Goal: Information Seeking & Learning: Learn about a topic

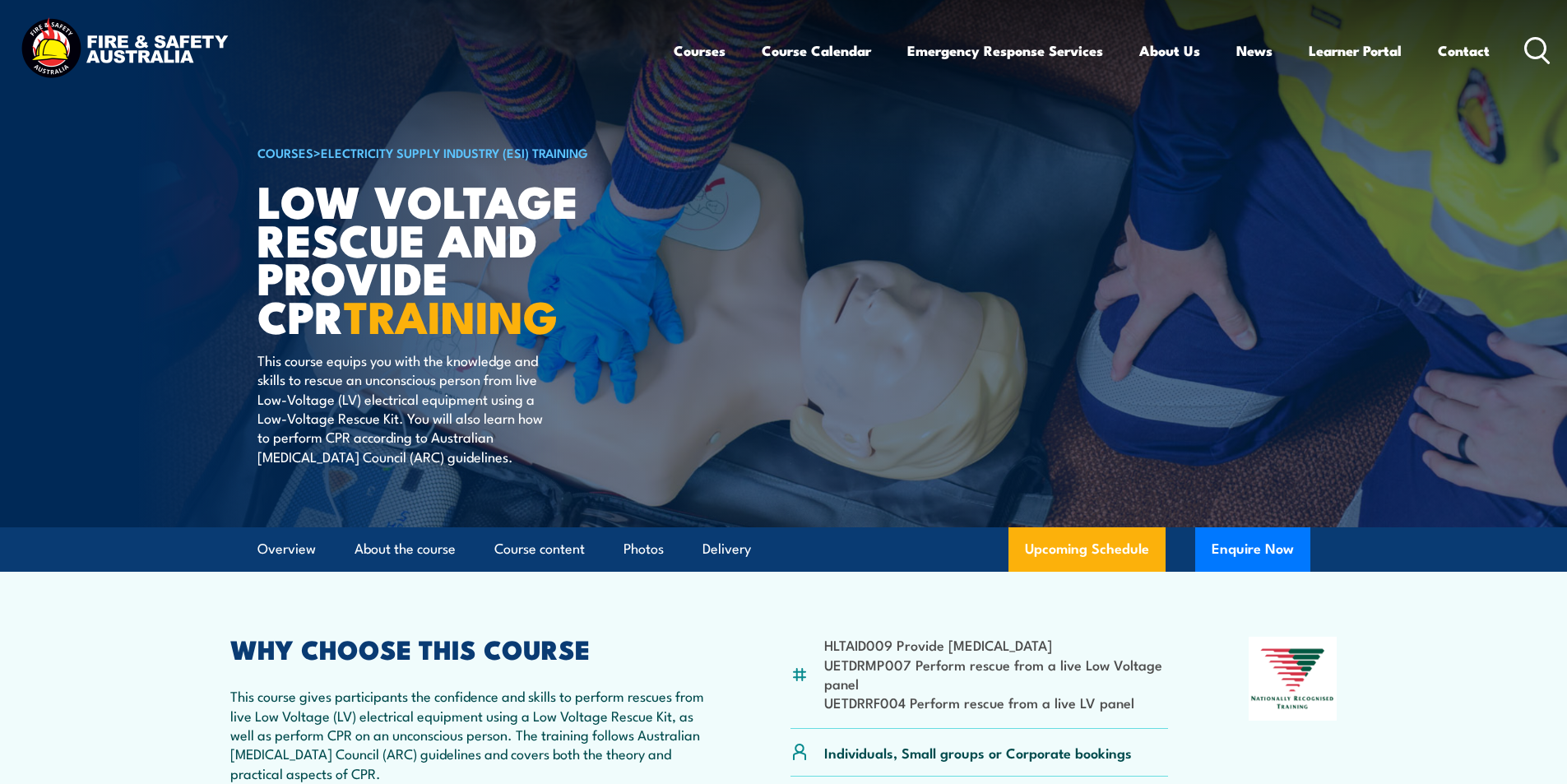
drag, startPoint x: 1529, startPoint y: 46, endPoint x: 771, endPoint y: 190, distance: 771.6
click at [1529, 45] on icon at bounding box center [1538, 50] width 26 height 27
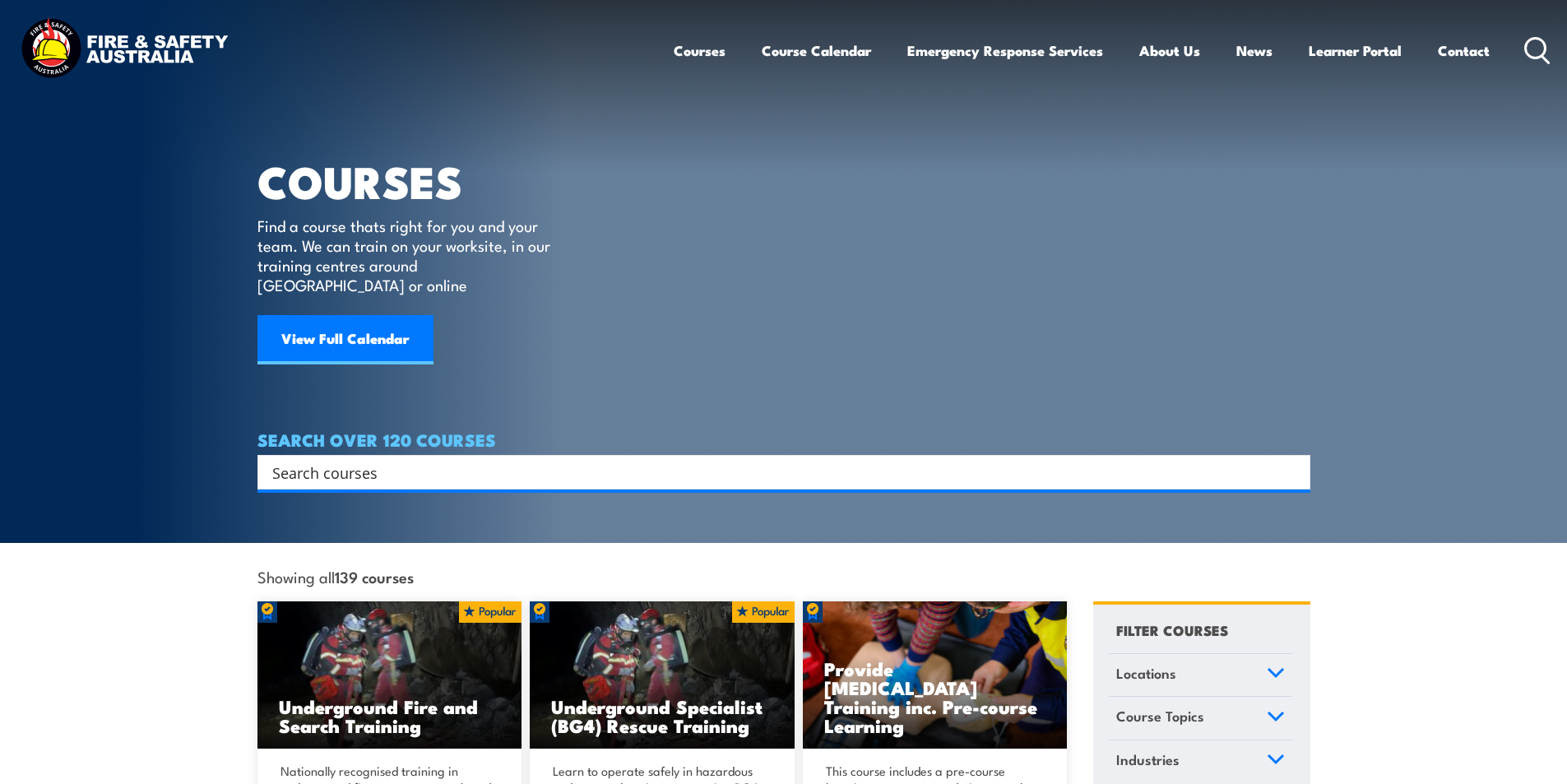
click at [323, 460] on input "Search input" at bounding box center [773, 472] width 1002 height 25
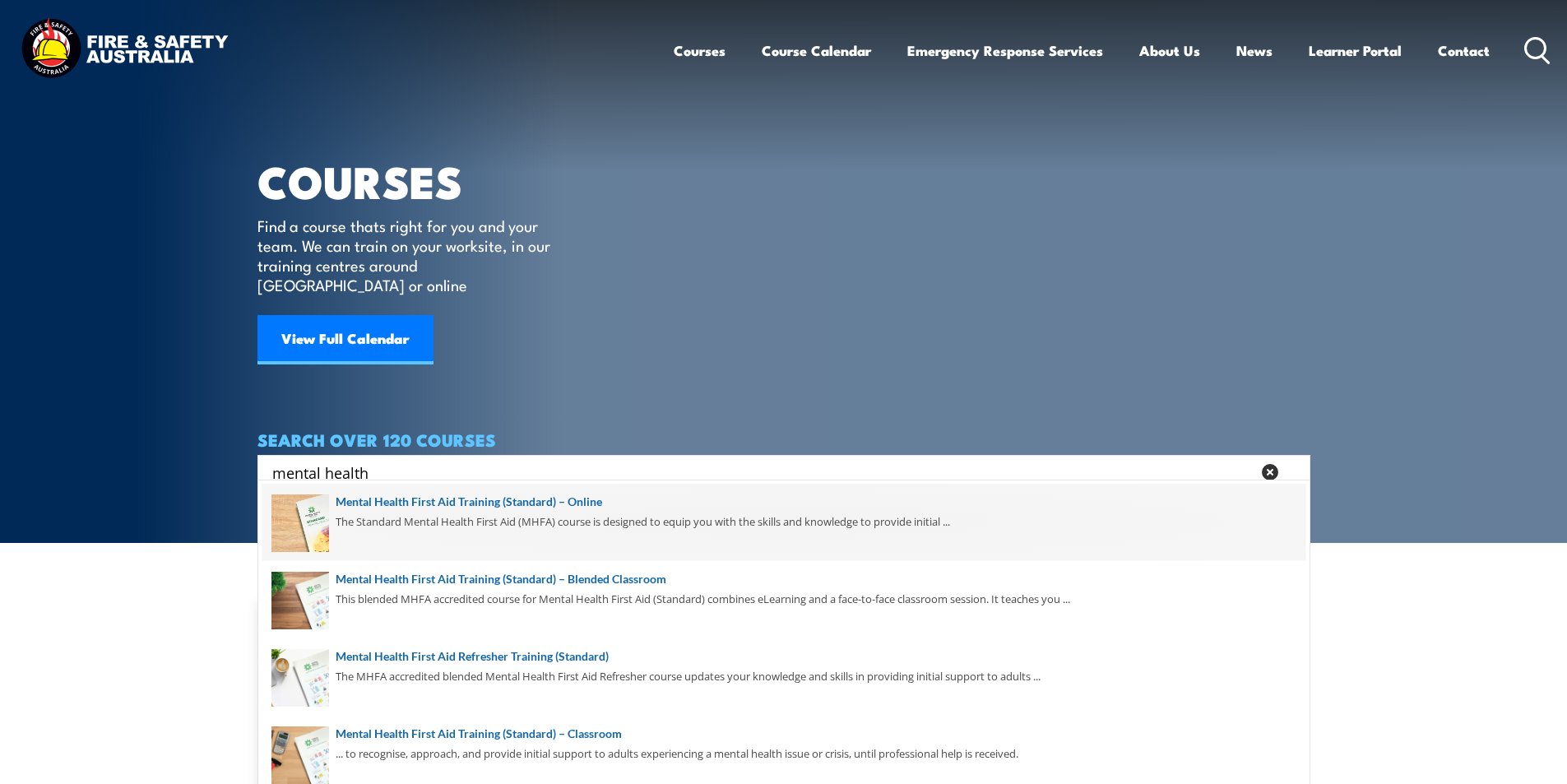
type input "mental health"
click at [582, 501] on span at bounding box center [784, 523] width 1043 height 78
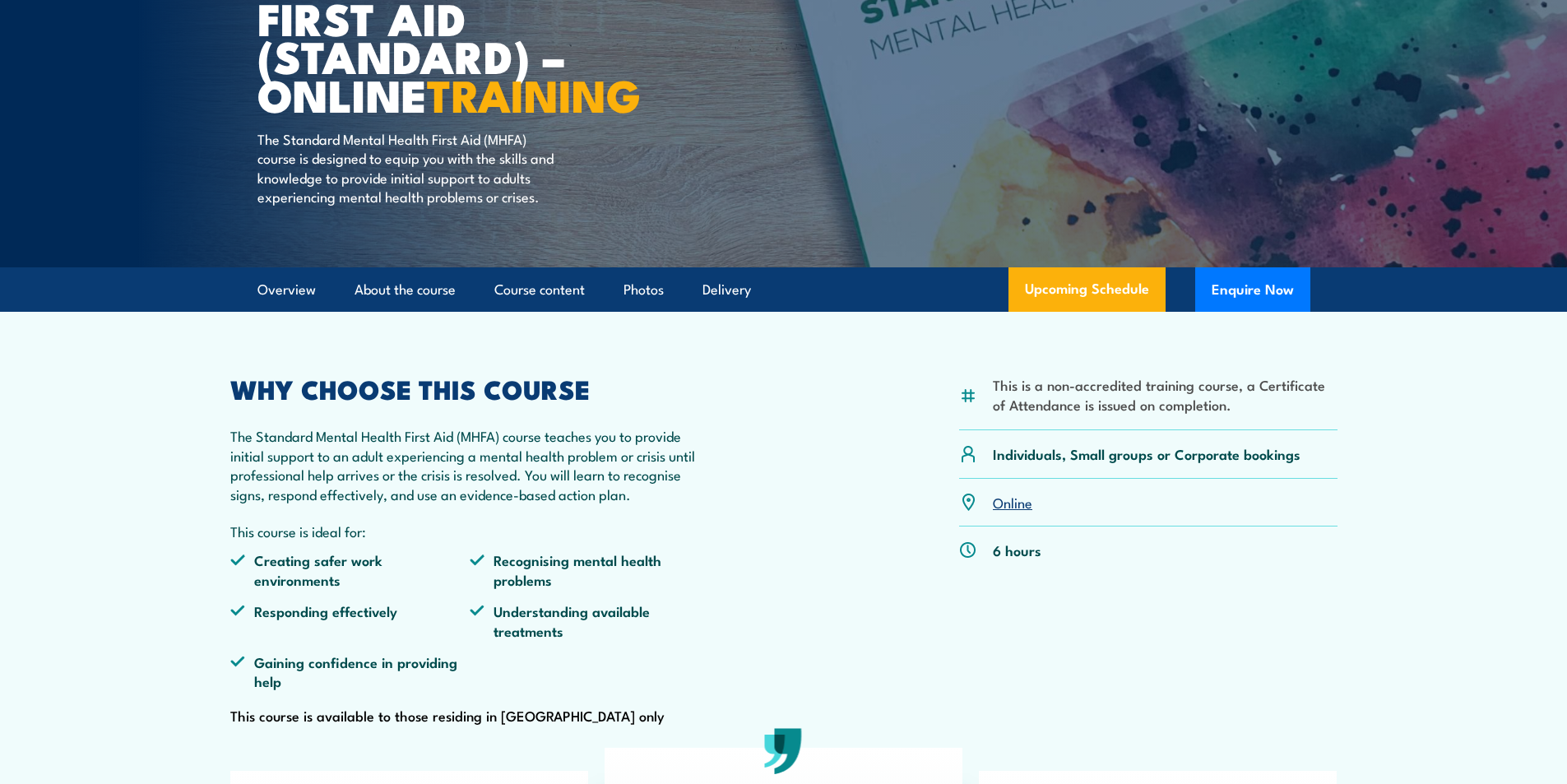
scroll to position [82, 0]
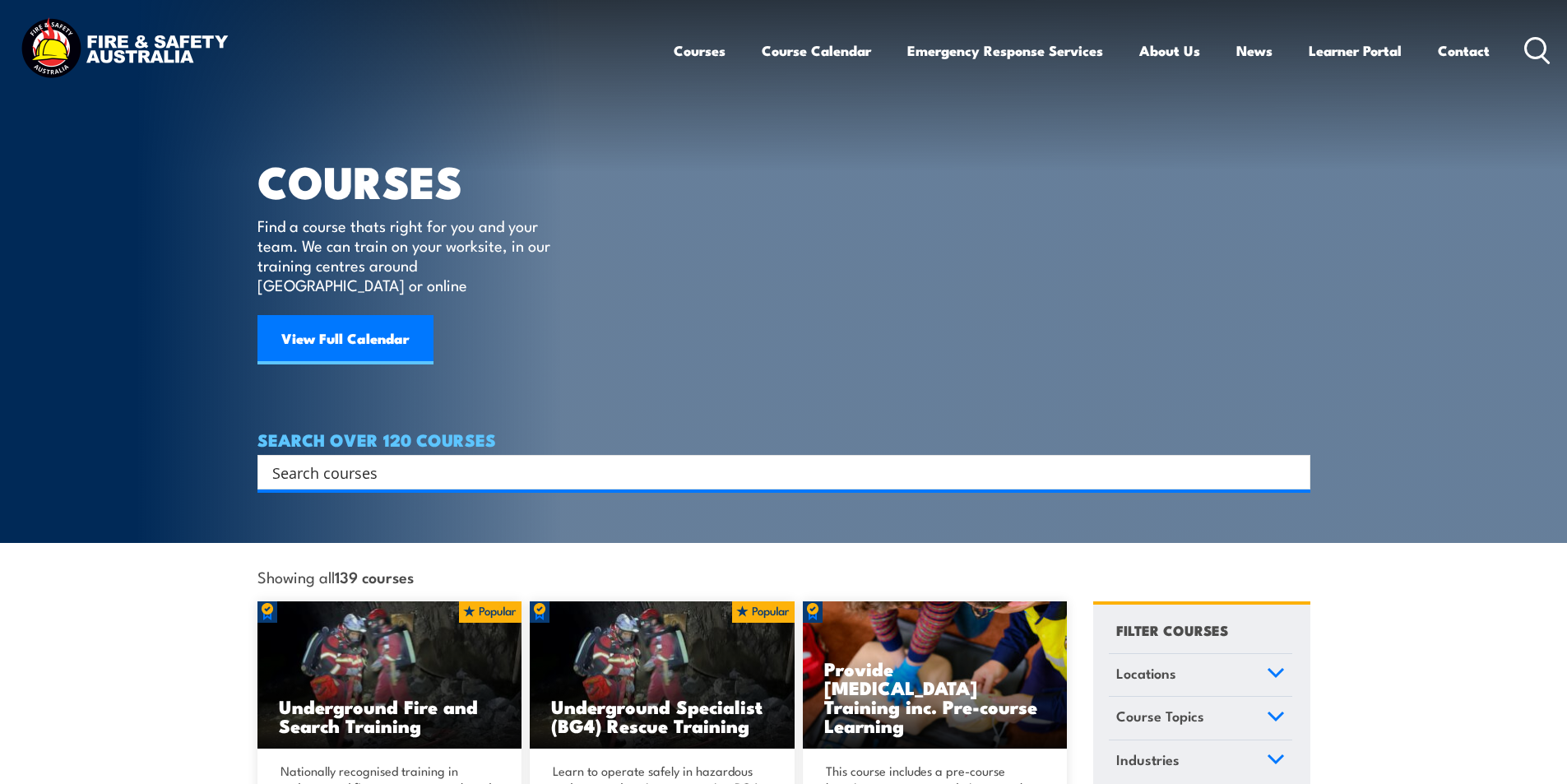
click at [371, 460] on input "Search input" at bounding box center [773, 472] width 1002 height 25
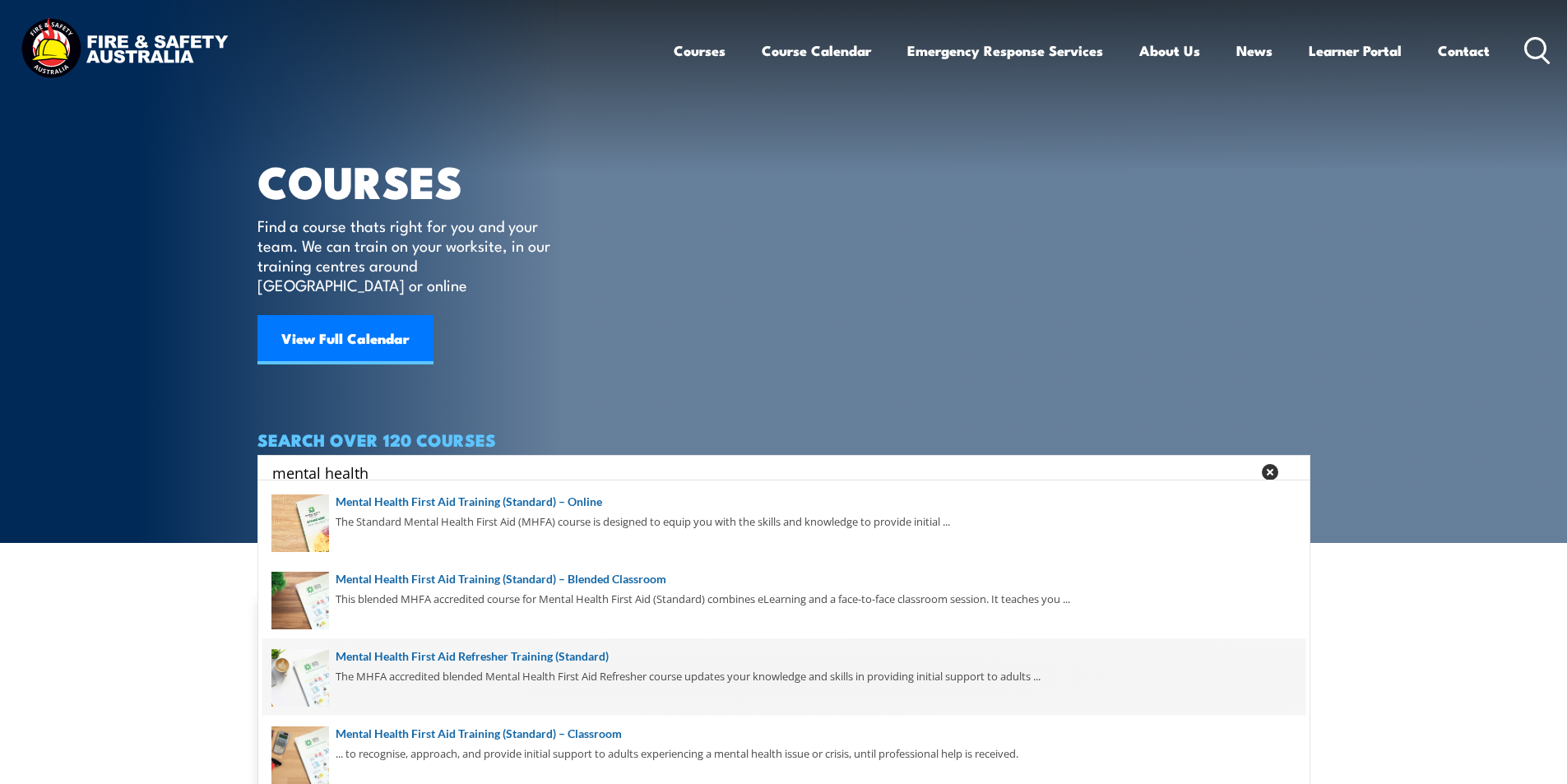
type input "mental health"
click at [582, 653] on span at bounding box center [784, 677] width 1043 height 78
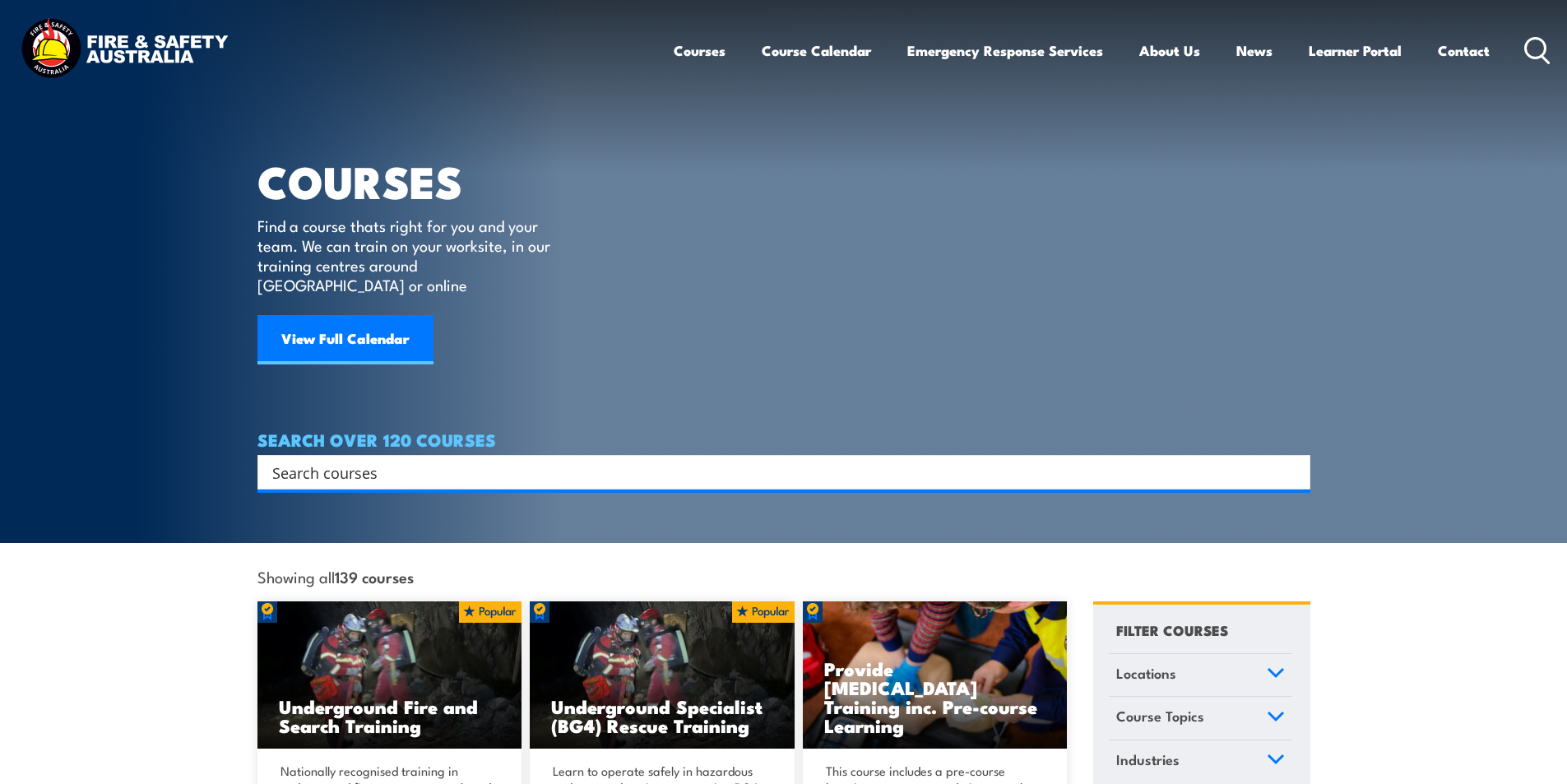
click at [280, 460] on input "Search input" at bounding box center [773, 472] width 1002 height 25
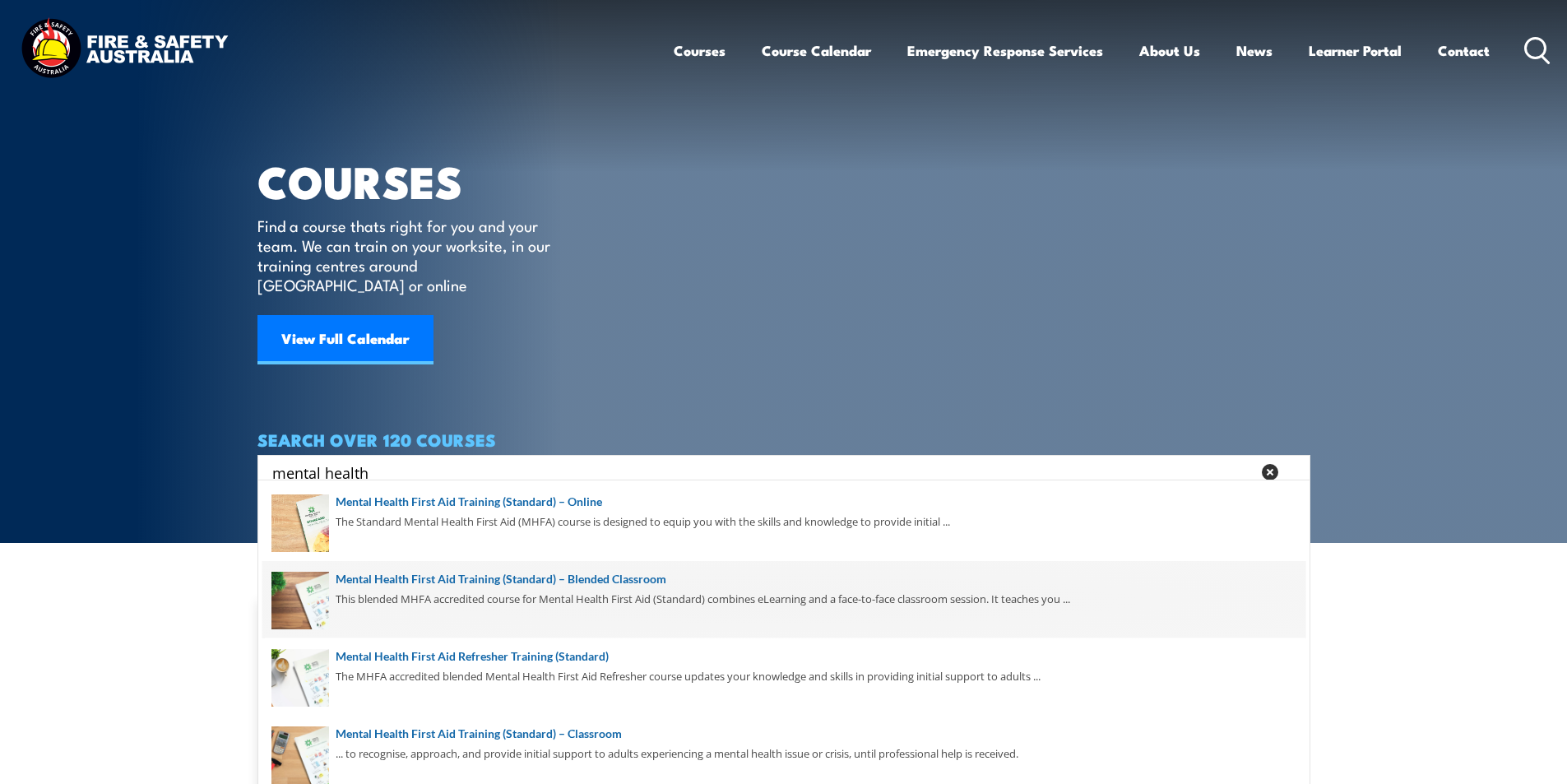
type input "mental health"
click at [587, 580] on span at bounding box center [784, 599] width 1043 height 78
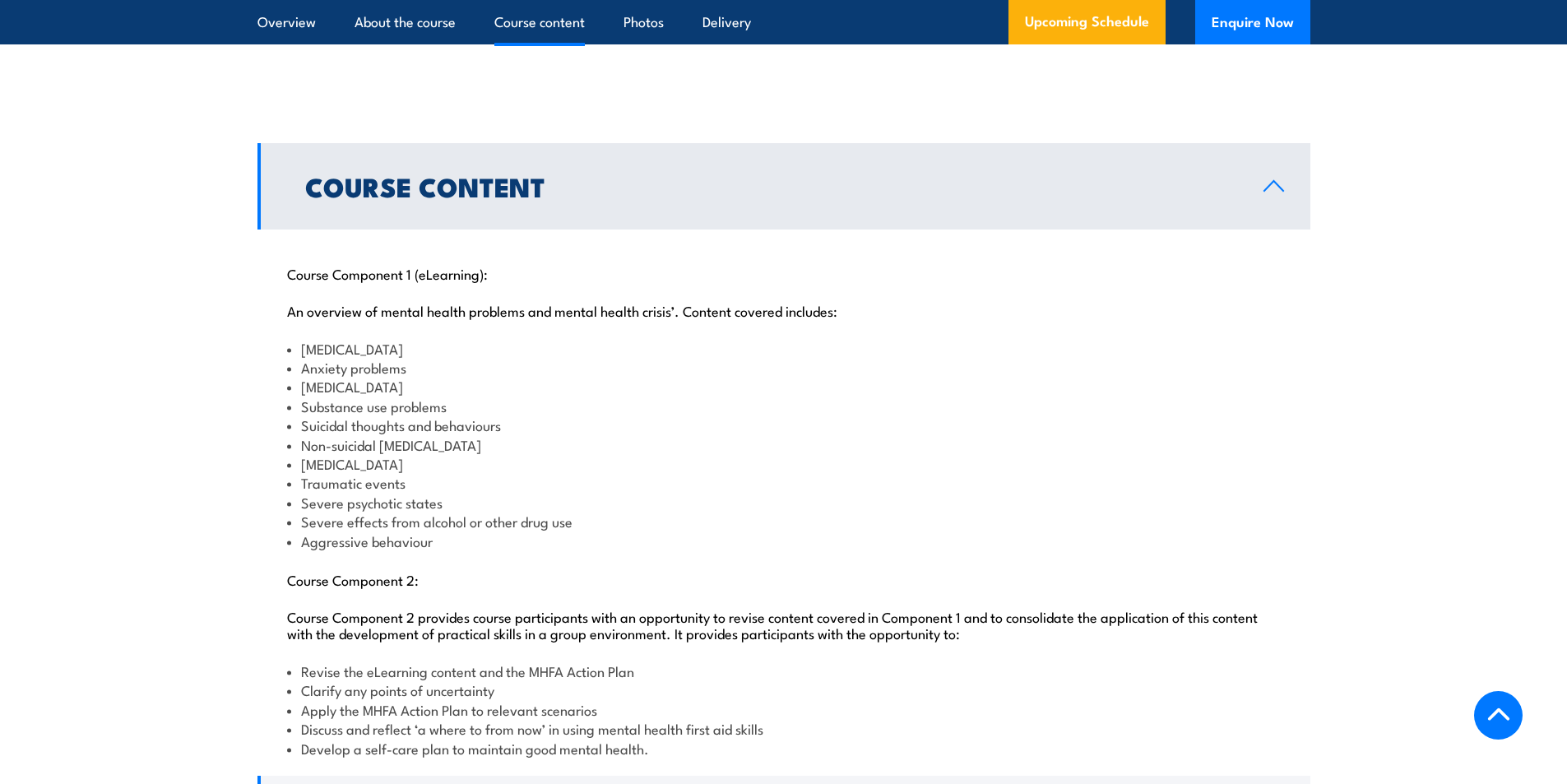
scroll to position [1973, 0]
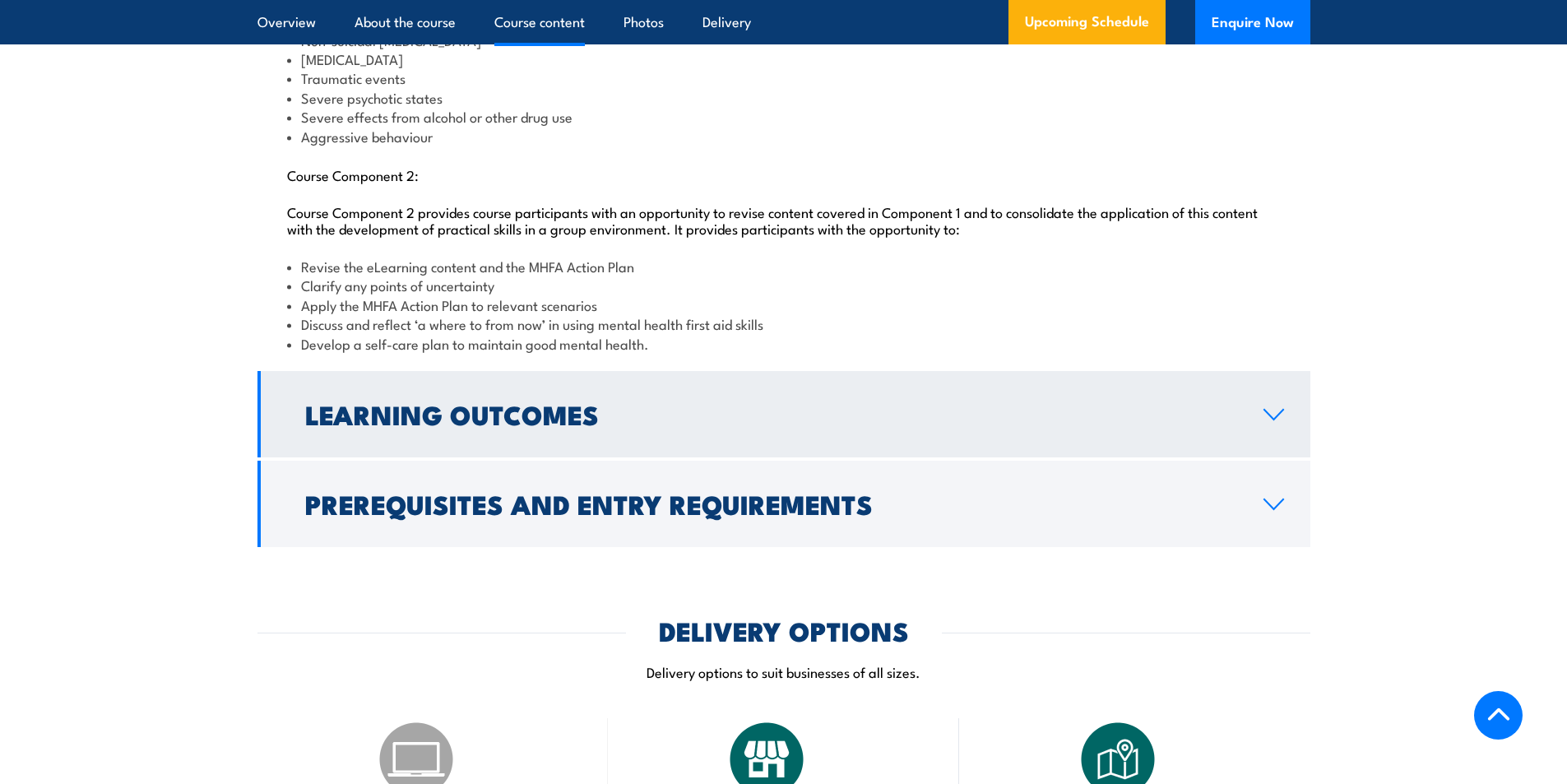
click at [1268, 419] on icon at bounding box center [1274, 414] width 19 height 10
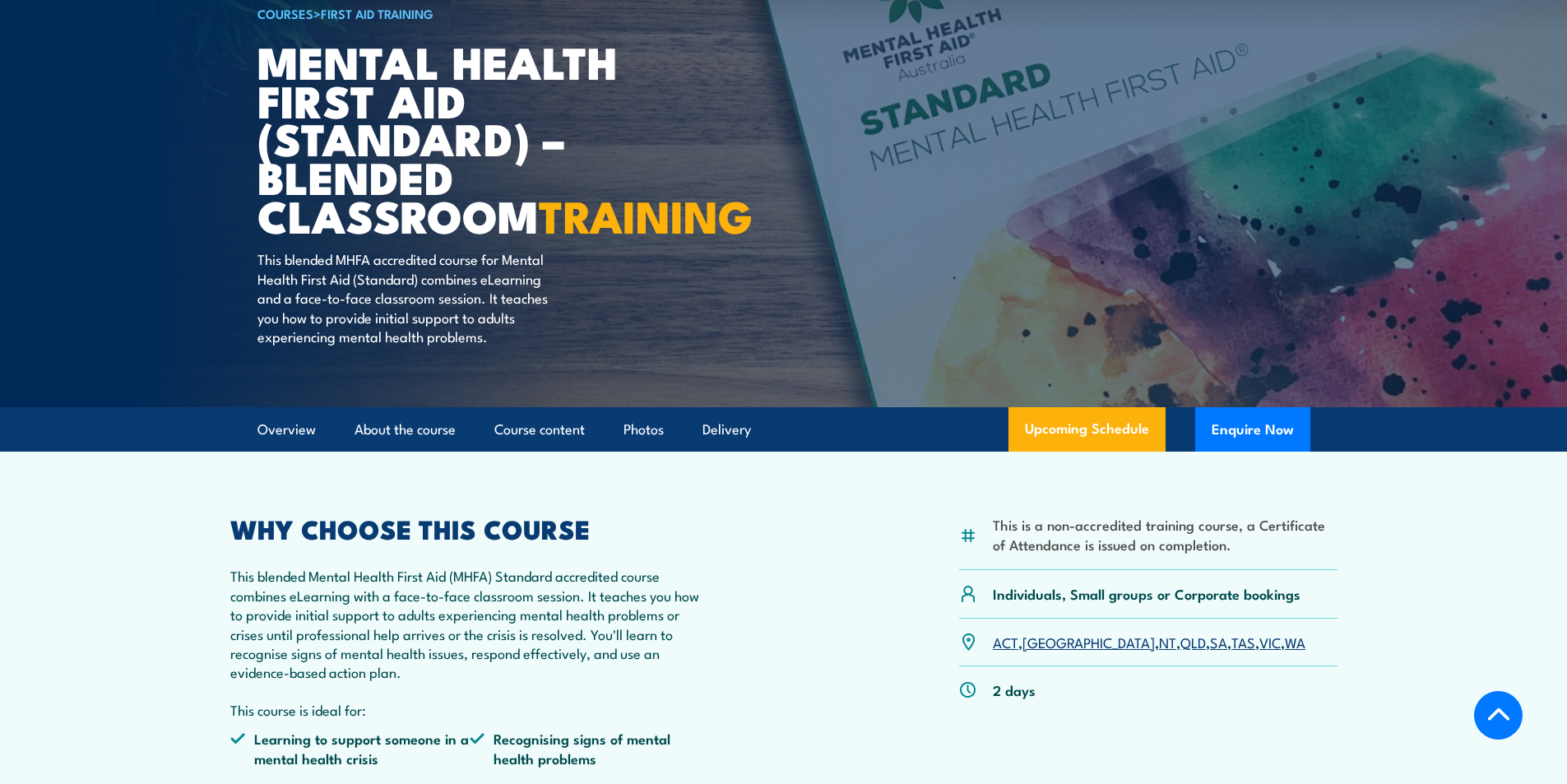
scroll to position [0, 0]
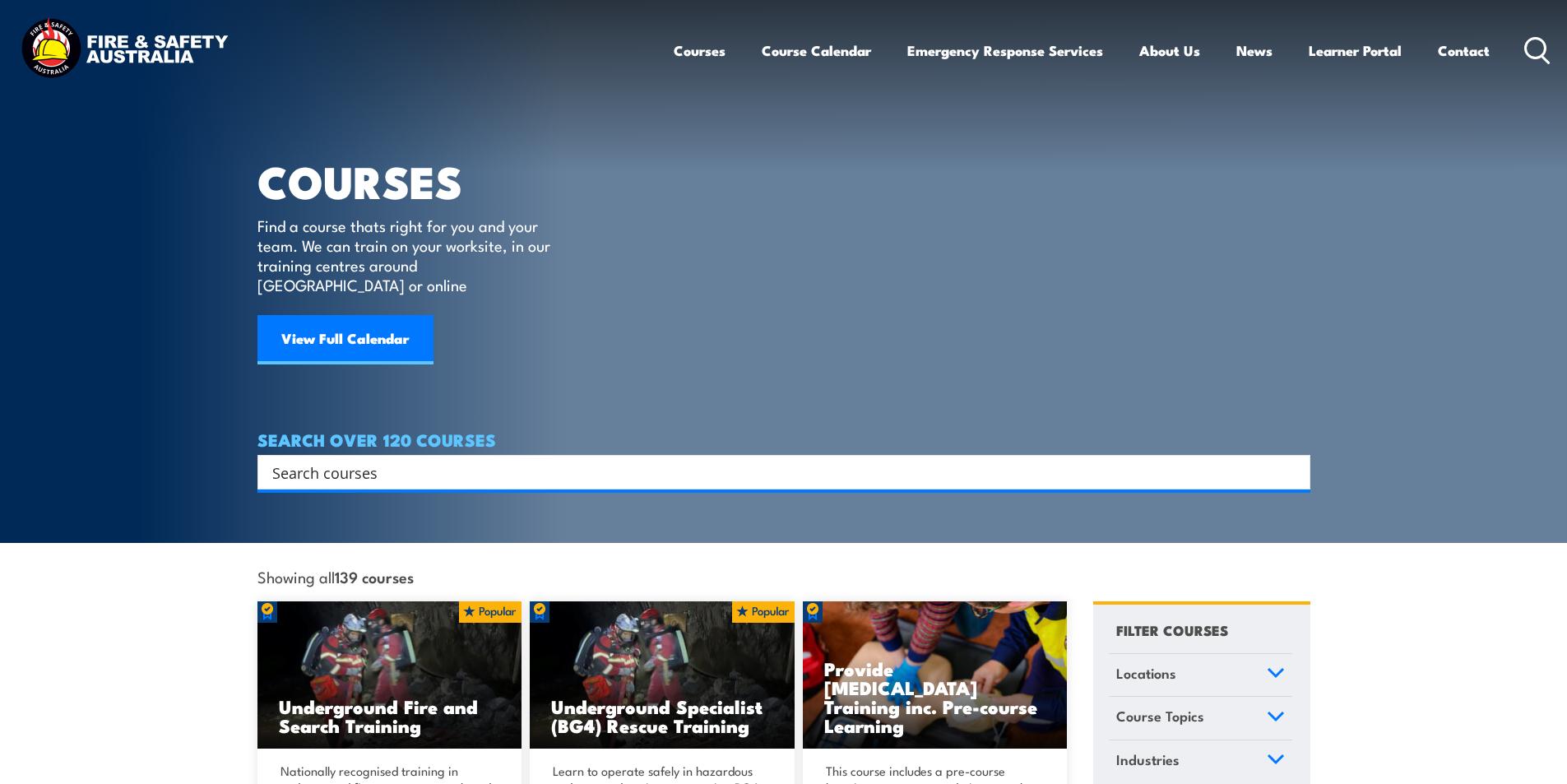
click at [408, 460] on input "Search input" at bounding box center [773, 472] width 1002 height 25
click at [460, 470] on div "Search Filter by Locations [GEOGRAPHIC_DATA] [GEOGRAPHIC_DATA] [GEOGRAPHIC_DATA…" at bounding box center [784, 471] width 1053 height 34
